Goal: Check status

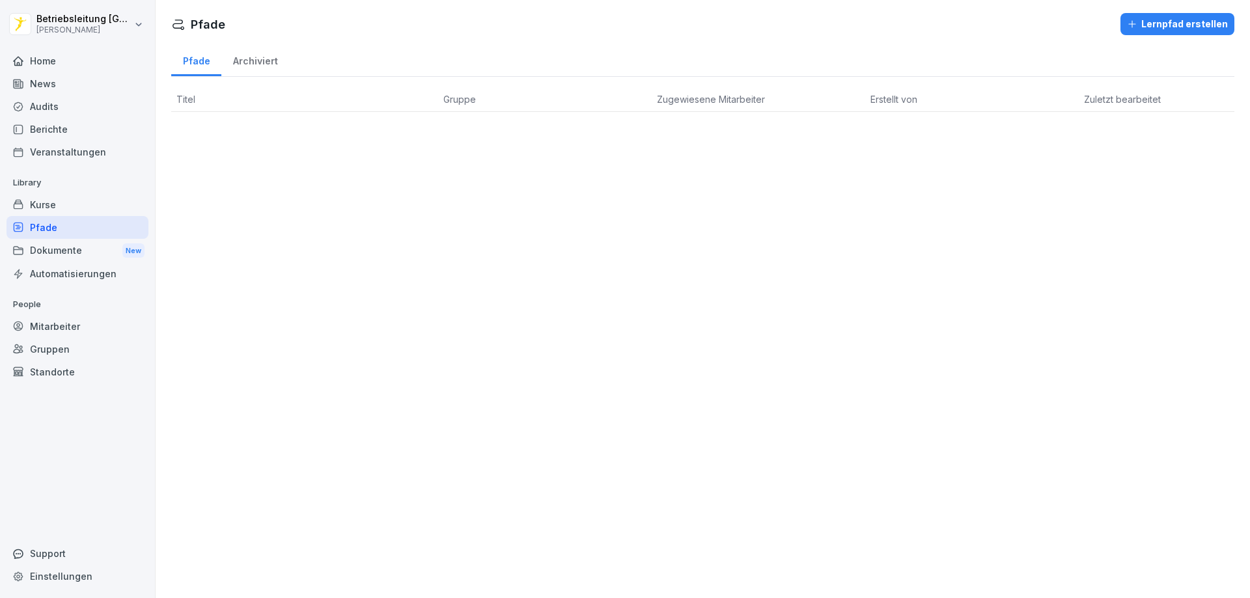
click at [70, 127] on div "Berichte" at bounding box center [78, 129] width 142 height 23
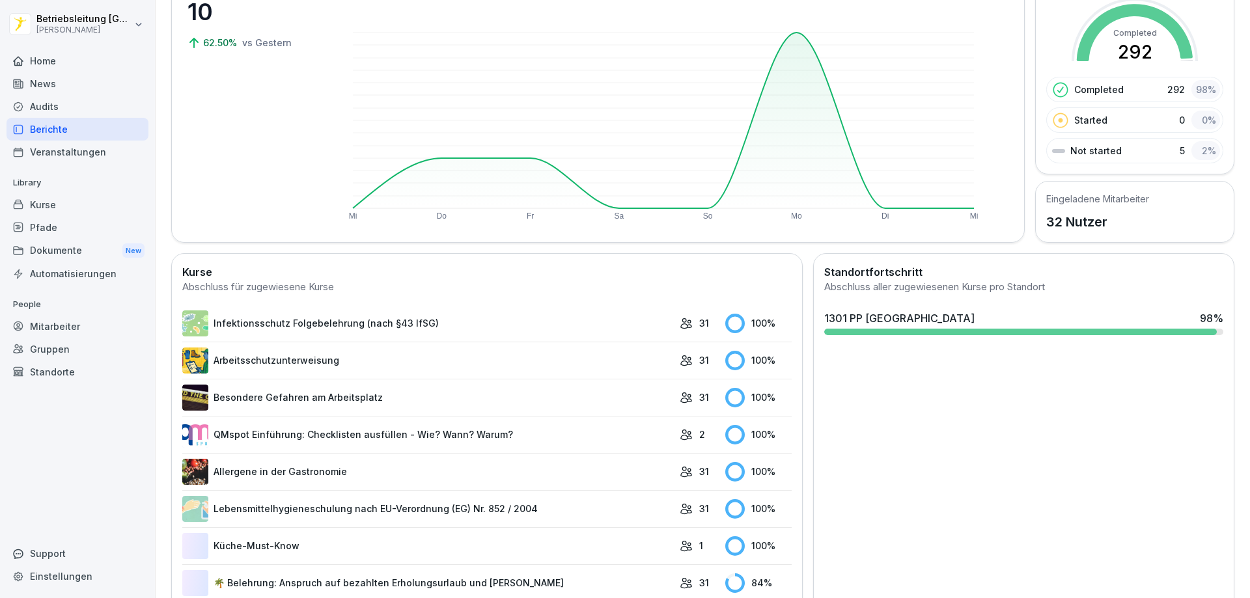
scroll to position [260, 0]
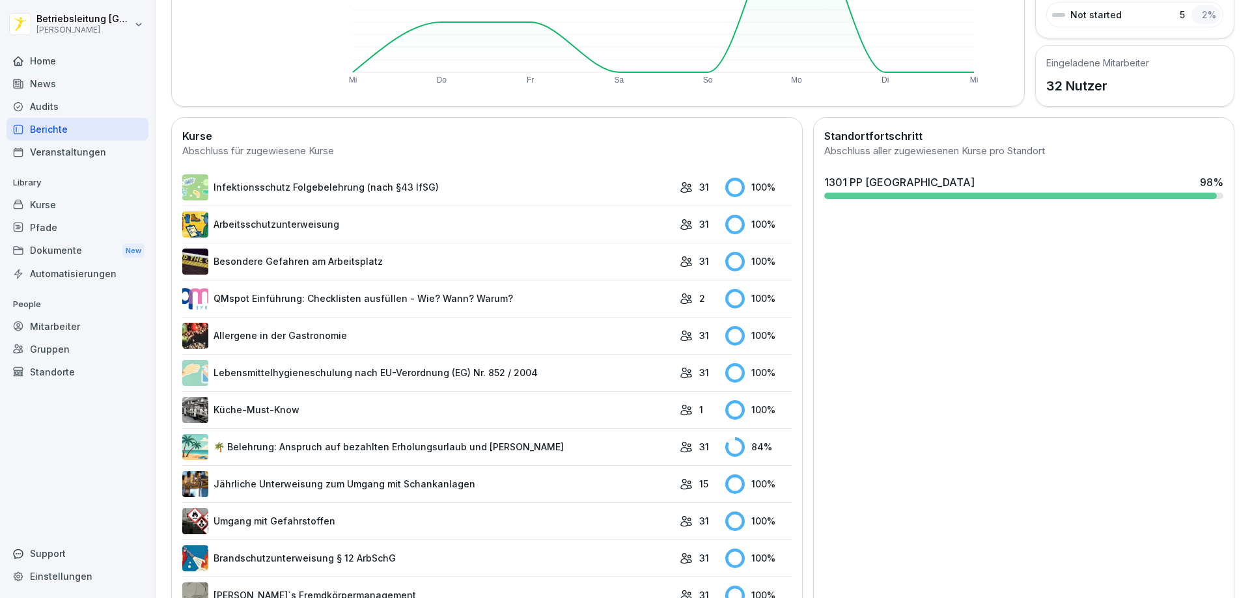
click at [382, 448] on link "🌴 Belehrung: Anspruch auf bezahlten Erholungsurlaub und [PERSON_NAME]" at bounding box center [427, 447] width 491 height 26
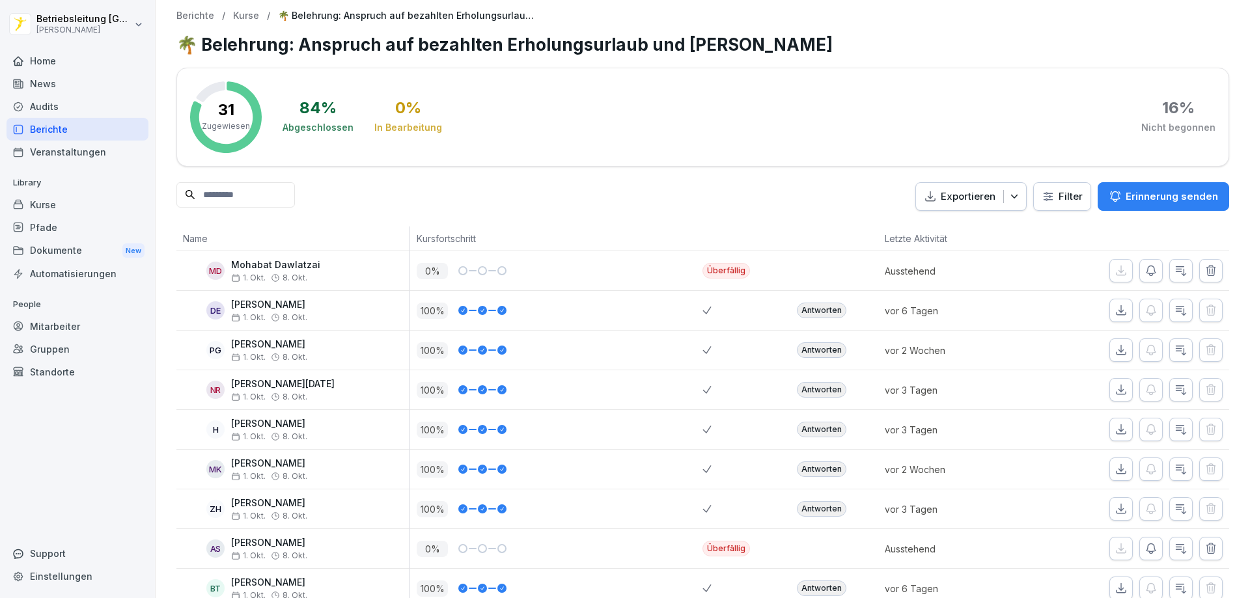
click at [61, 132] on div "Berichte" at bounding box center [78, 129] width 142 height 23
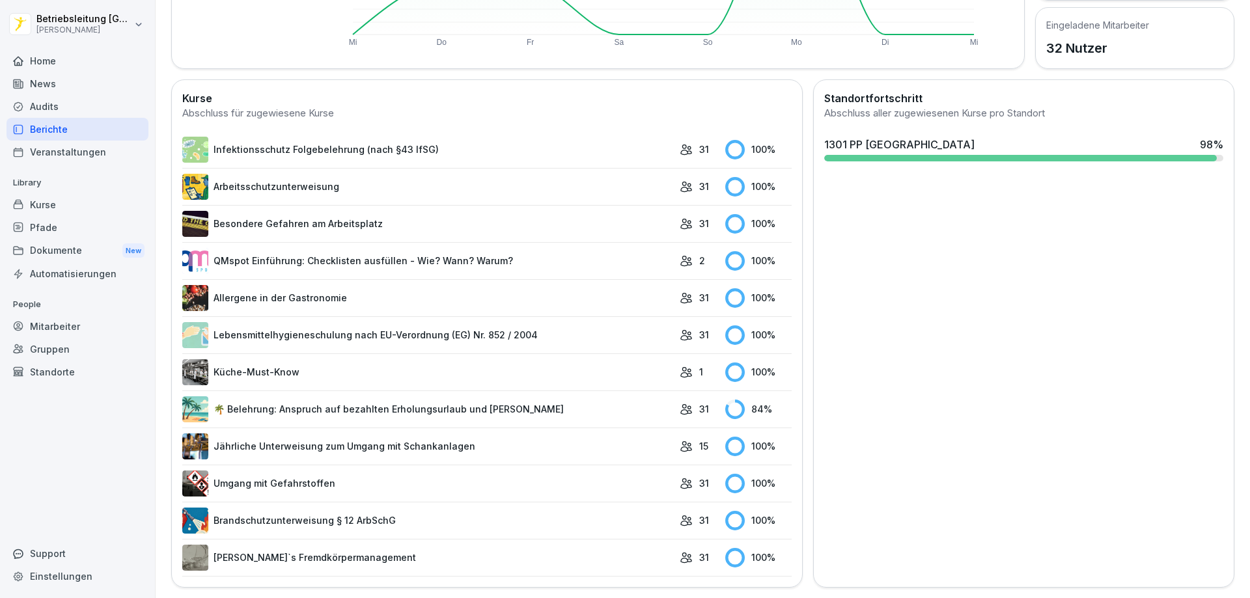
scroll to position [308, 0]
click at [307, 396] on link "🌴 Belehrung: Anspruch auf bezahlten Erholungsurlaub und [PERSON_NAME]" at bounding box center [427, 409] width 491 height 26
